Goal: Information Seeking & Learning: Find specific fact

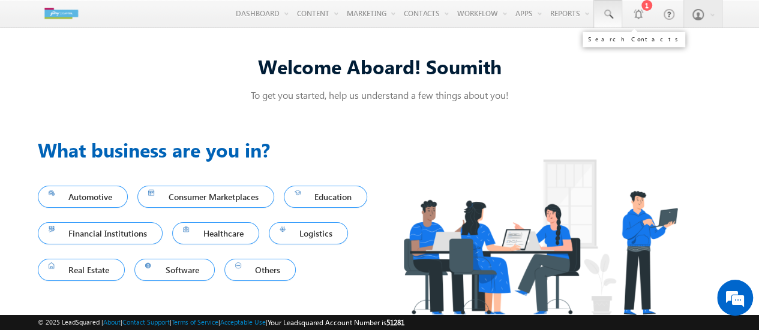
click at [605, 11] on span at bounding box center [607, 14] width 12 height 12
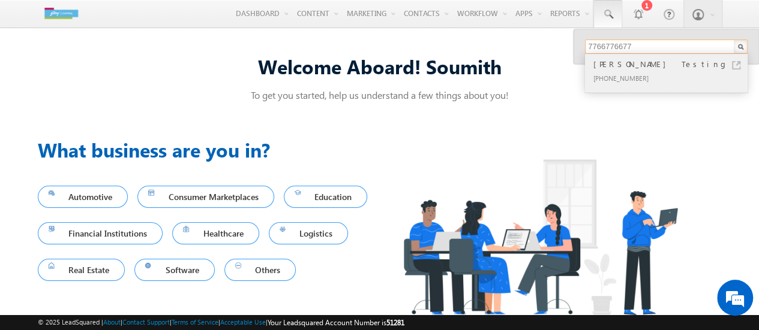
type input "7766776677"
click at [652, 82] on div "[PHONE_NUMBER]" at bounding box center [671, 78] width 161 height 14
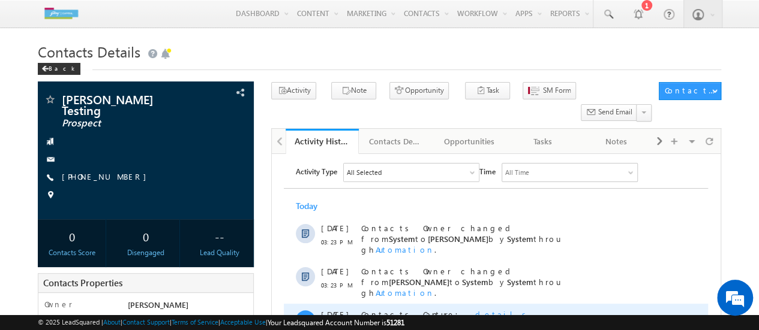
click at [475, 309] on span "details" at bounding box center [502, 314] width 55 height 10
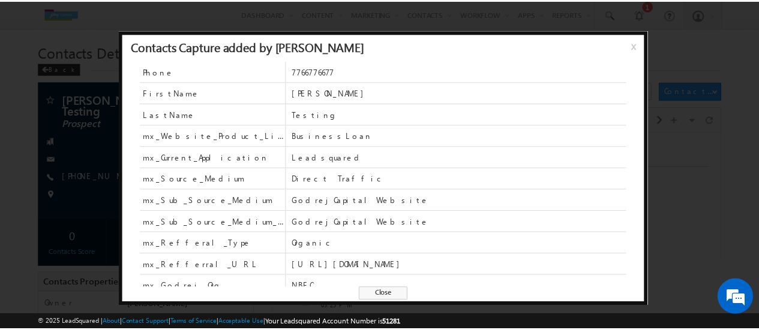
scroll to position [7, 0]
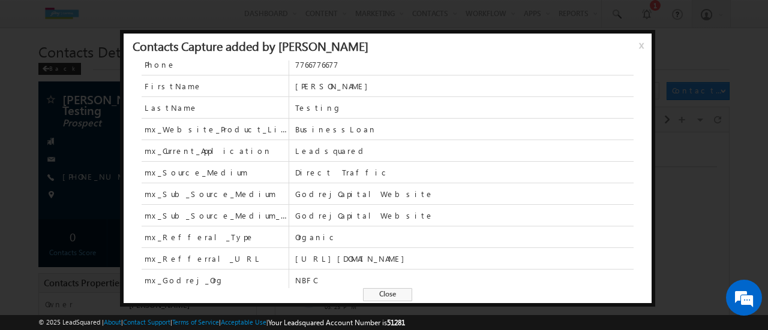
click at [379, 297] on span "Close" at bounding box center [387, 294] width 49 height 13
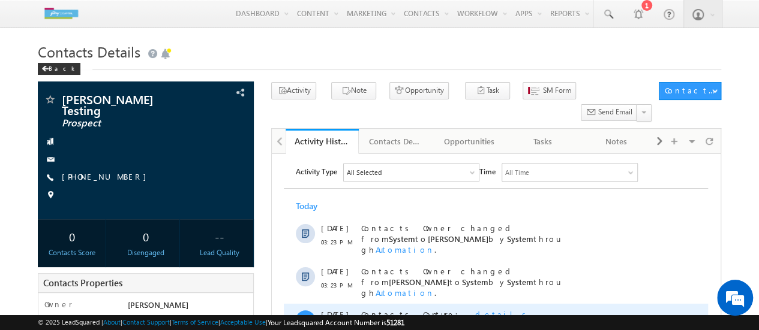
click at [475, 309] on span "details" at bounding box center [502, 314] width 55 height 10
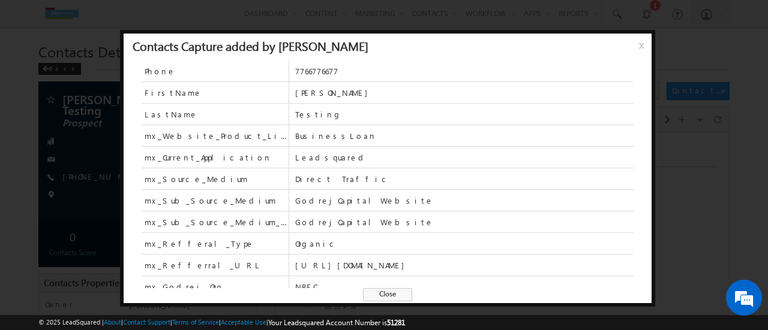
click at [639, 47] on span "x" at bounding box center [644, 50] width 10 height 22
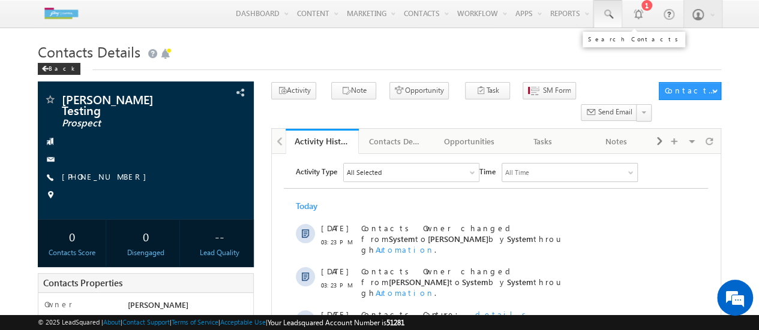
click at [618, 17] on link at bounding box center [607, 14] width 29 height 28
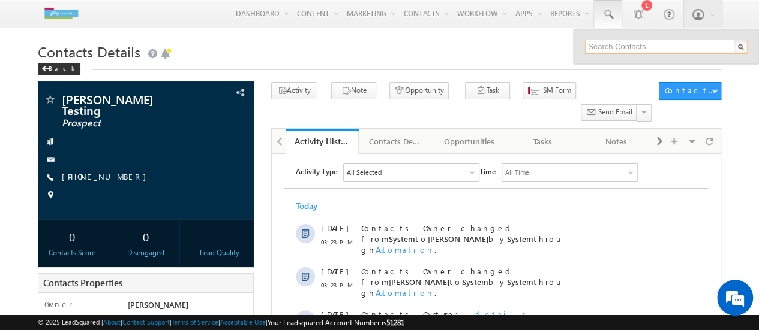
click at [632, 45] on input "text" at bounding box center [666, 47] width 162 height 14
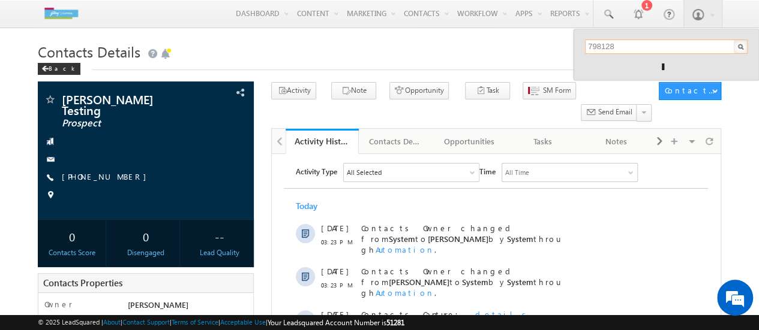
type input "7981289493"
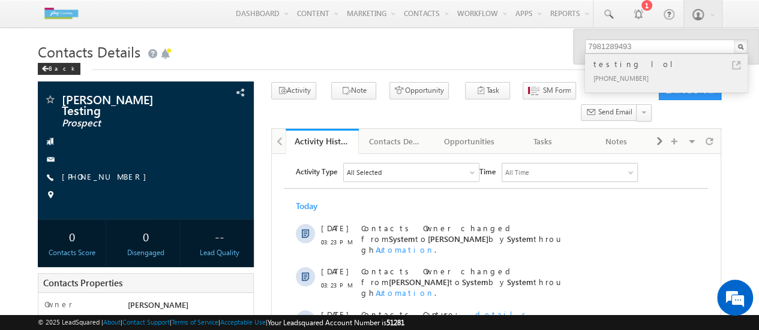
click at [638, 81] on div "[PHONE_NUMBER]" at bounding box center [671, 78] width 161 height 14
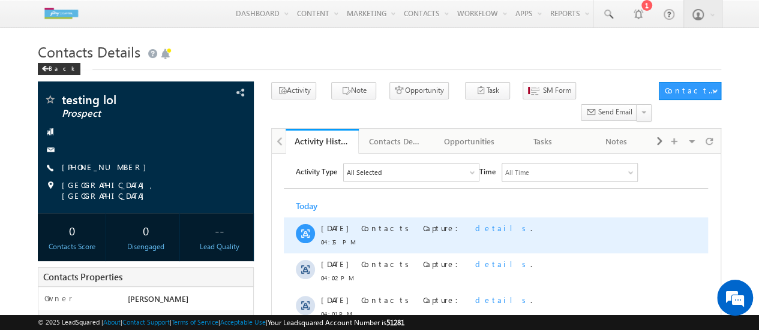
click at [475, 228] on span "details" at bounding box center [502, 228] width 55 height 10
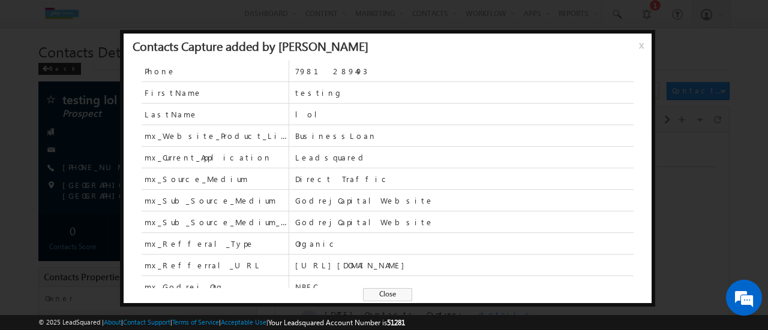
click at [473, 267] on span "https://edsuat-website.godrejcapital.com/apply-now" at bounding box center [464, 265] width 338 height 11
drag, startPoint x: 480, startPoint y: 264, endPoint x: 440, endPoint y: 266, distance: 40.8
click at [440, 266] on span "https://edsuat-website.godrejcapital.com/apply-now" at bounding box center [464, 265] width 338 height 11
drag, startPoint x: 344, startPoint y: 136, endPoint x: 292, endPoint y: 137, distance: 51.6
click at [292, 137] on div "mx_Website_Product_List BusinessLoan" at bounding box center [388, 136] width 492 height 22
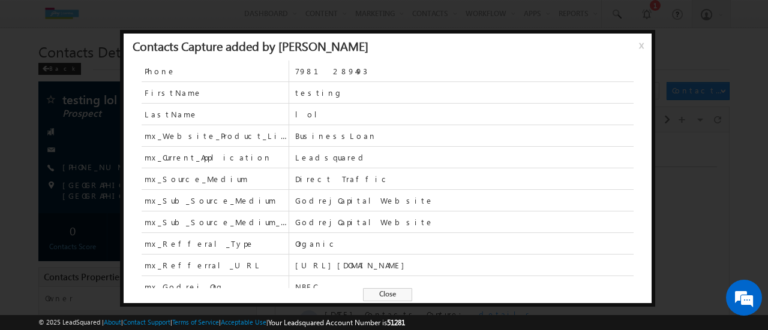
click at [324, 162] on span "Leadsquared" at bounding box center [464, 157] width 338 height 21
drag, startPoint x: 486, startPoint y: 263, endPoint x: 293, endPoint y: 267, distance: 193.7
click at [293, 267] on div "mx_Refferral_URL https://edsuat-website.godrejcapital.com/apply-now" at bounding box center [388, 266] width 492 height 22
click at [320, 249] on span "Organic" at bounding box center [464, 243] width 338 height 21
